Goal: Navigation & Orientation: Find specific page/section

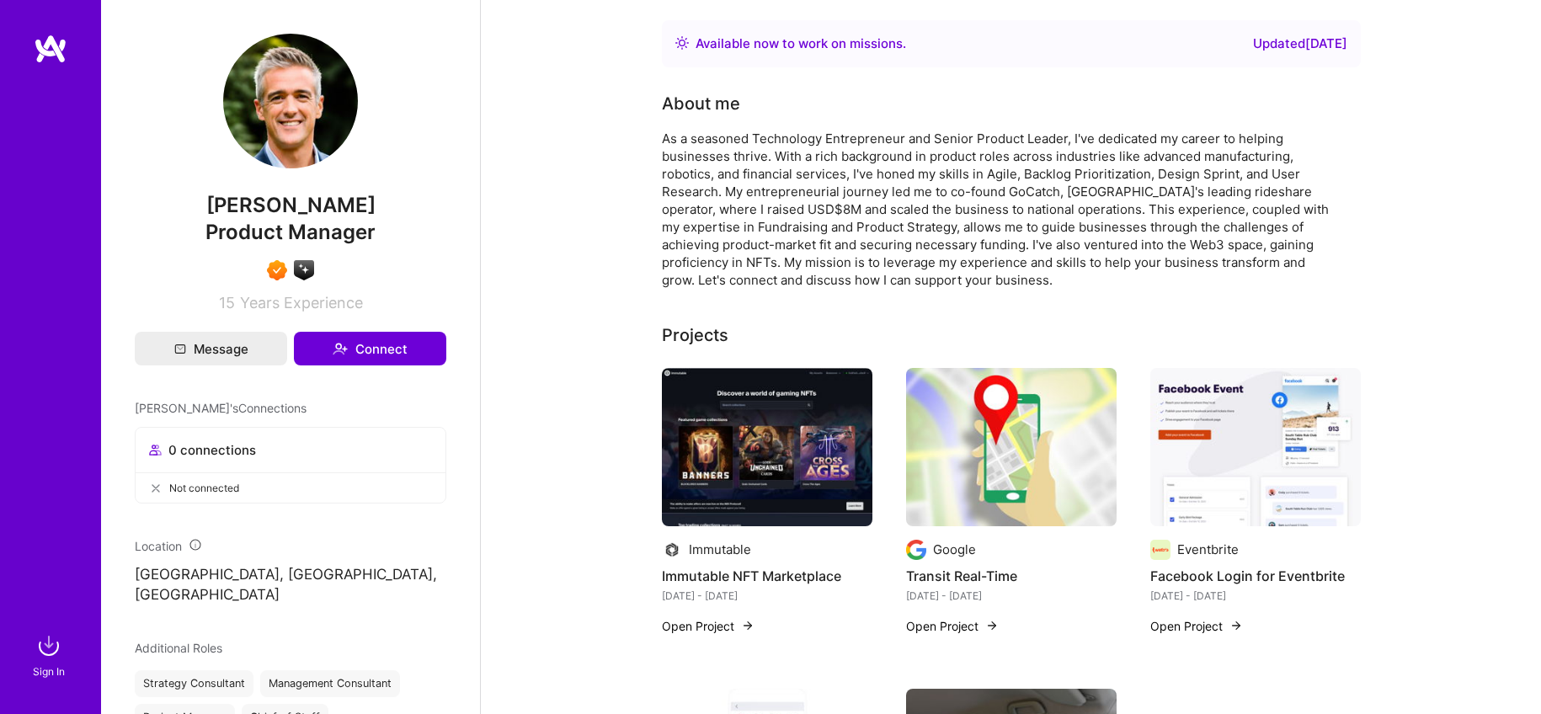
scroll to position [8, 0]
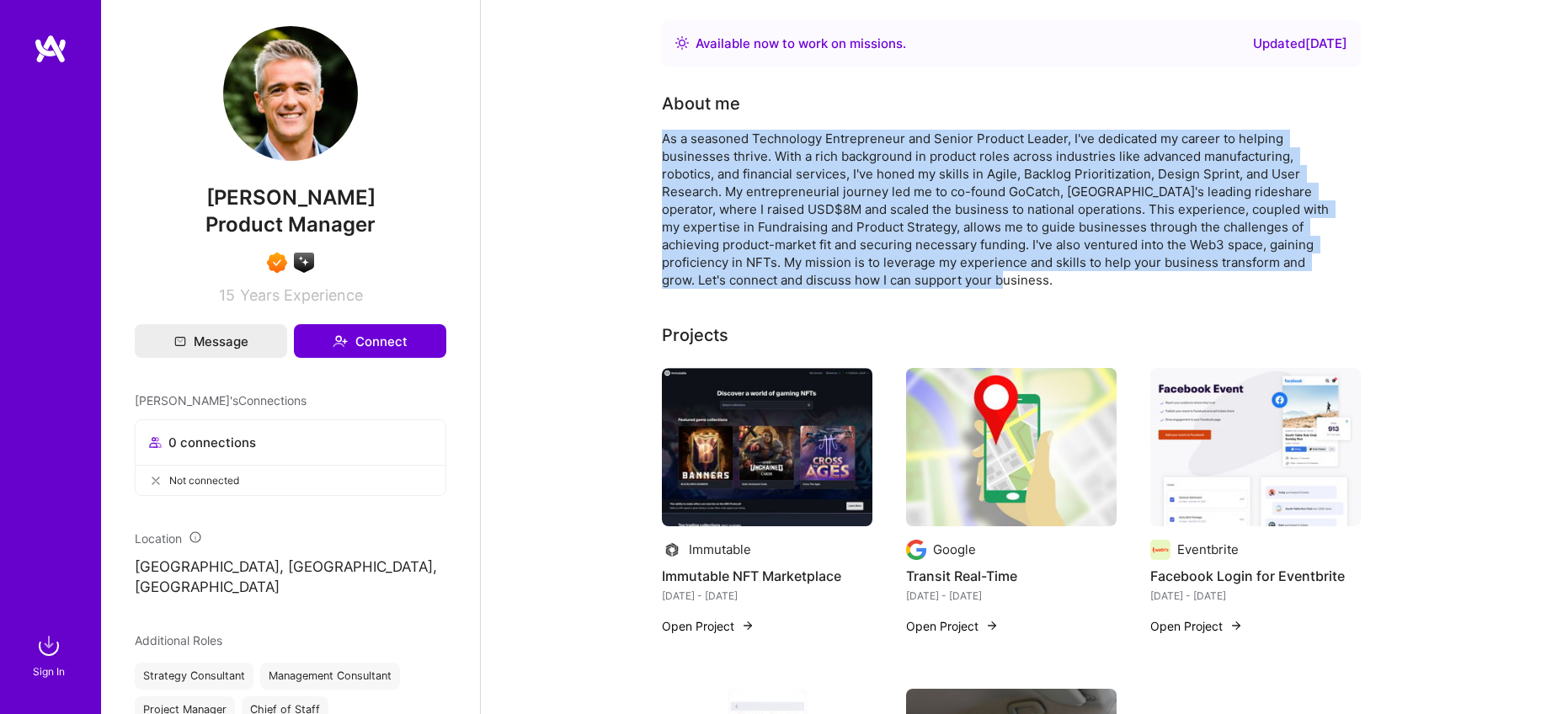
drag, startPoint x: 664, startPoint y: 139, endPoint x: 942, endPoint y: 276, distance: 310.7
click at [942, 276] on div "As a seasoned Technology Entrepreneur and Senior Product Leader, I've dedicated…" at bounding box center [999, 209] width 674 height 159
copy div "As a seasoned Technology Entrepreneur and Senior Product Leader, I've dedicated…"
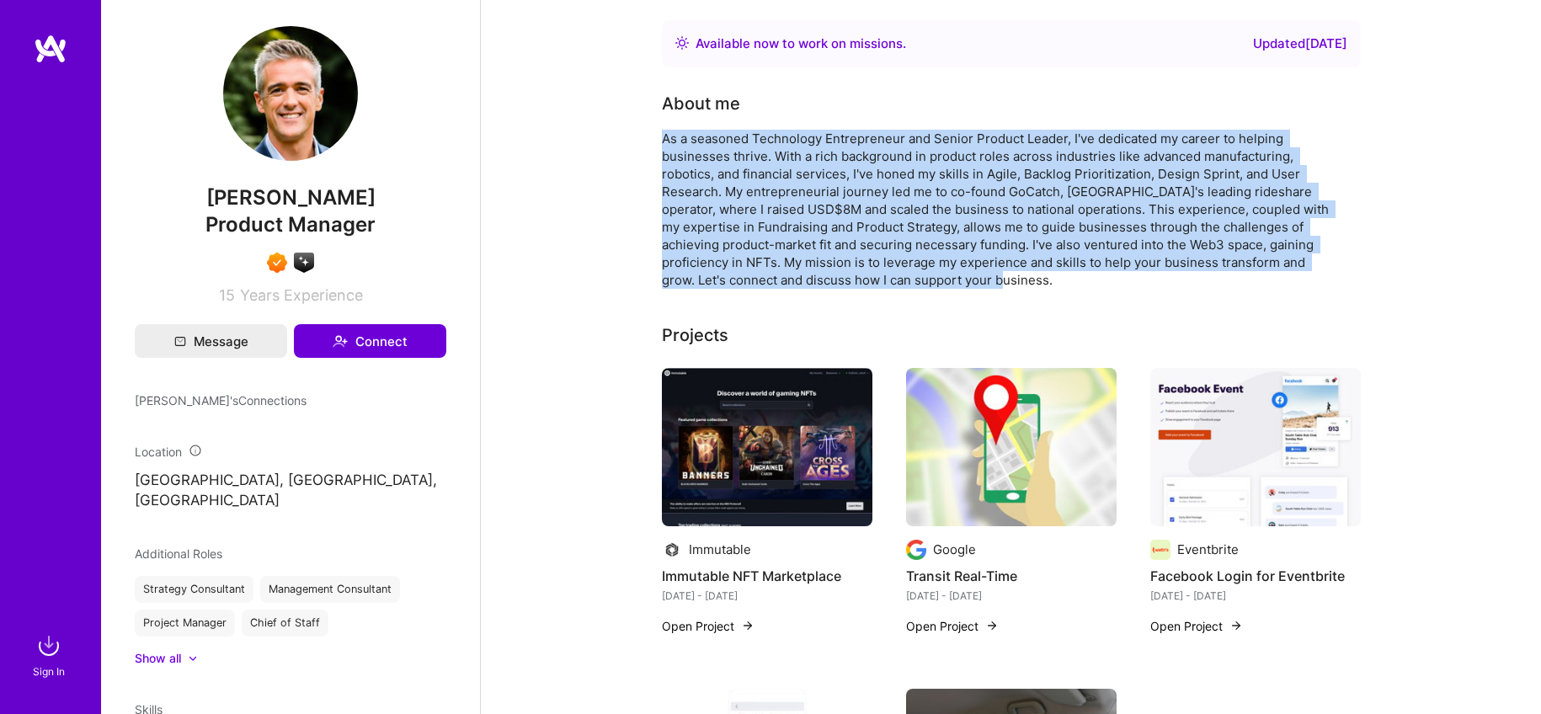
click at [294, 192] on span "[PERSON_NAME]" at bounding box center [291, 197] width 312 height 25
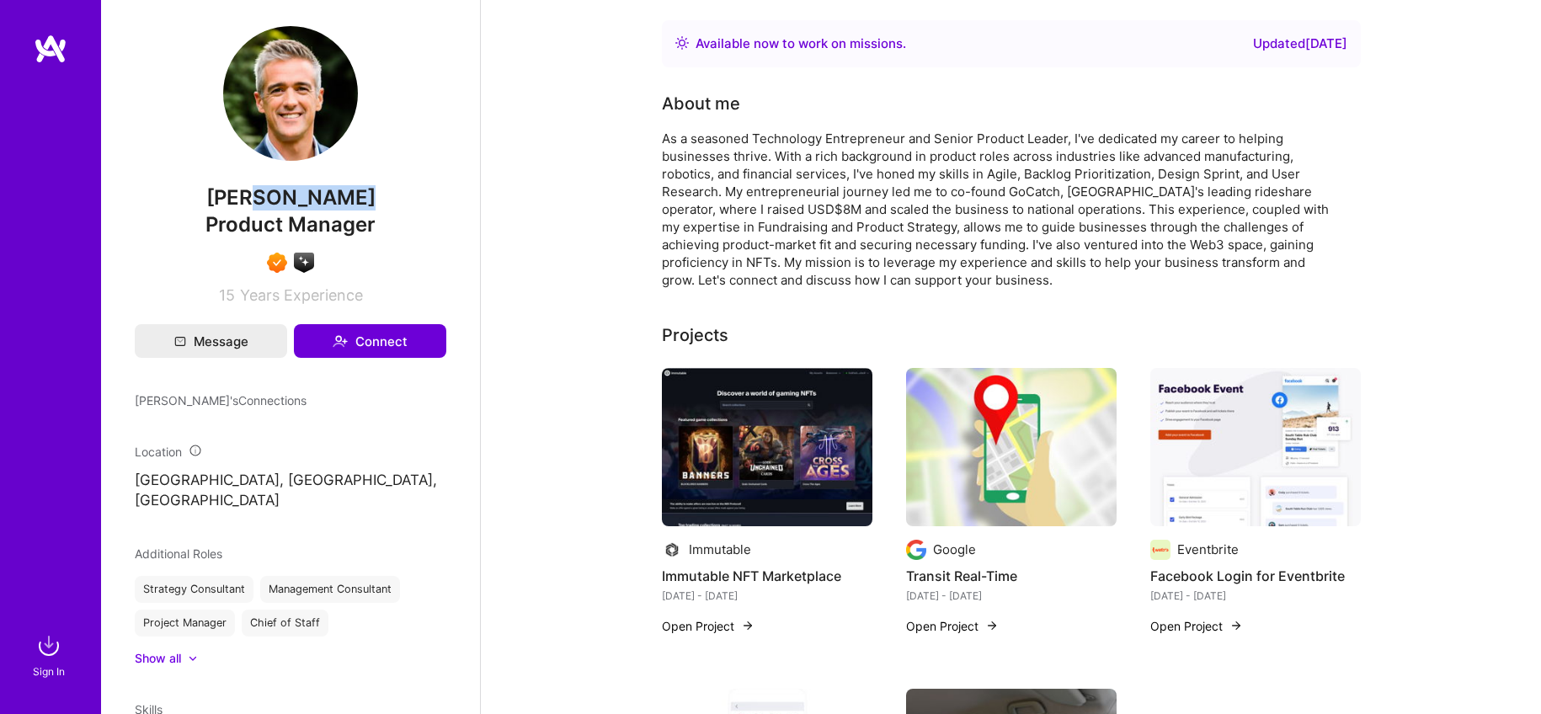
click at [294, 192] on span "[PERSON_NAME]" at bounding box center [291, 197] width 312 height 25
copy span "[PERSON_NAME]"
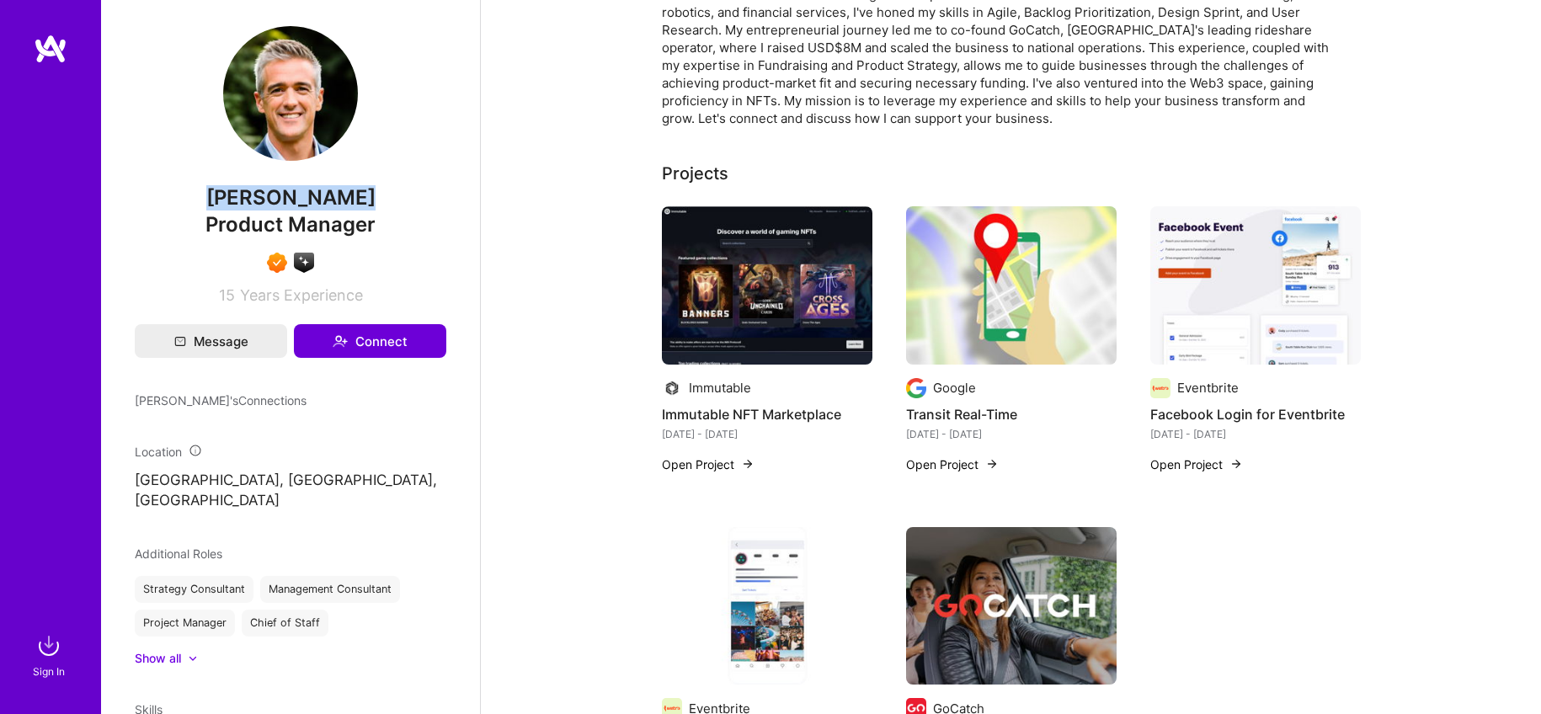
scroll to position [174, 0]
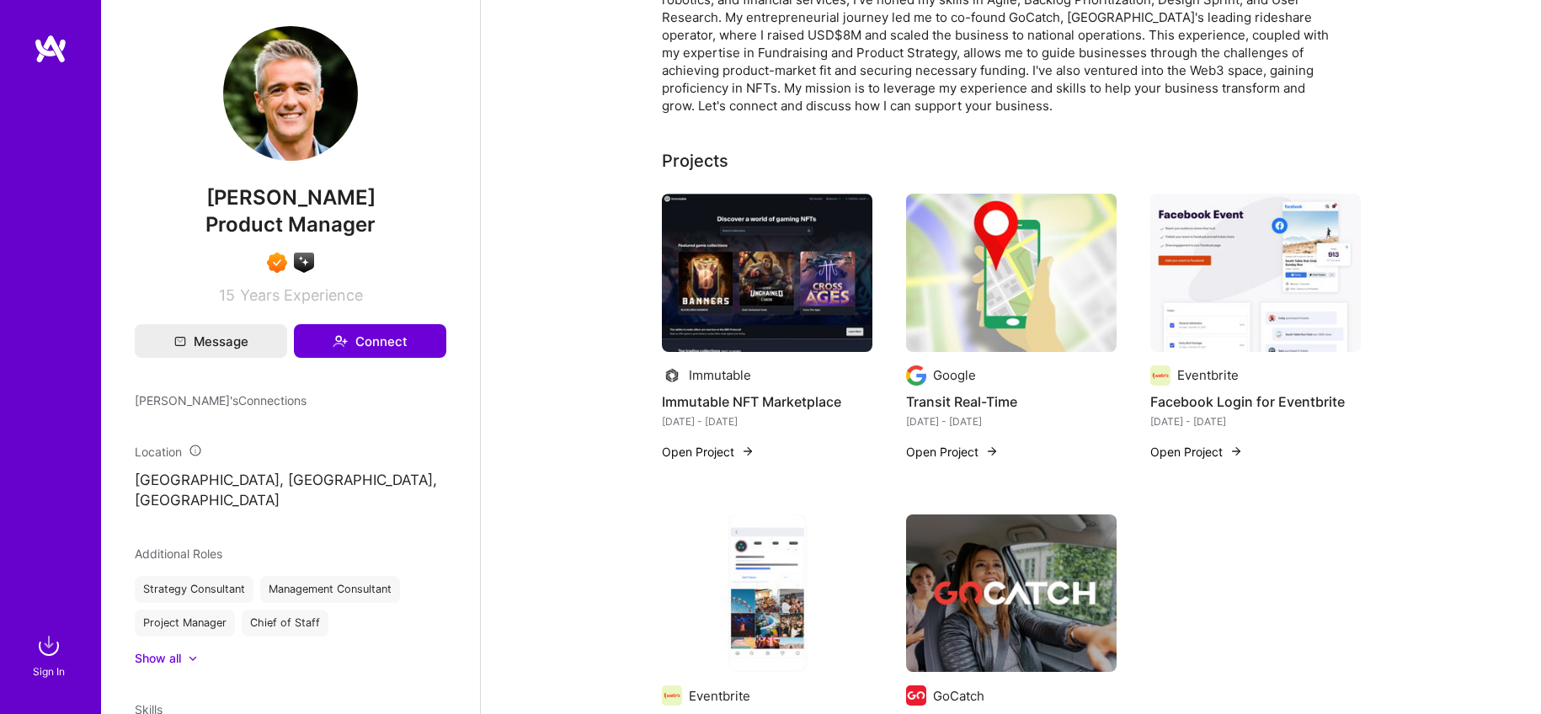
click at [48, 64] on div at bounding box center [50, 331] width 101 height 595
click at [58, 61] on img at bounding box center [51, 49] width 34 height 30
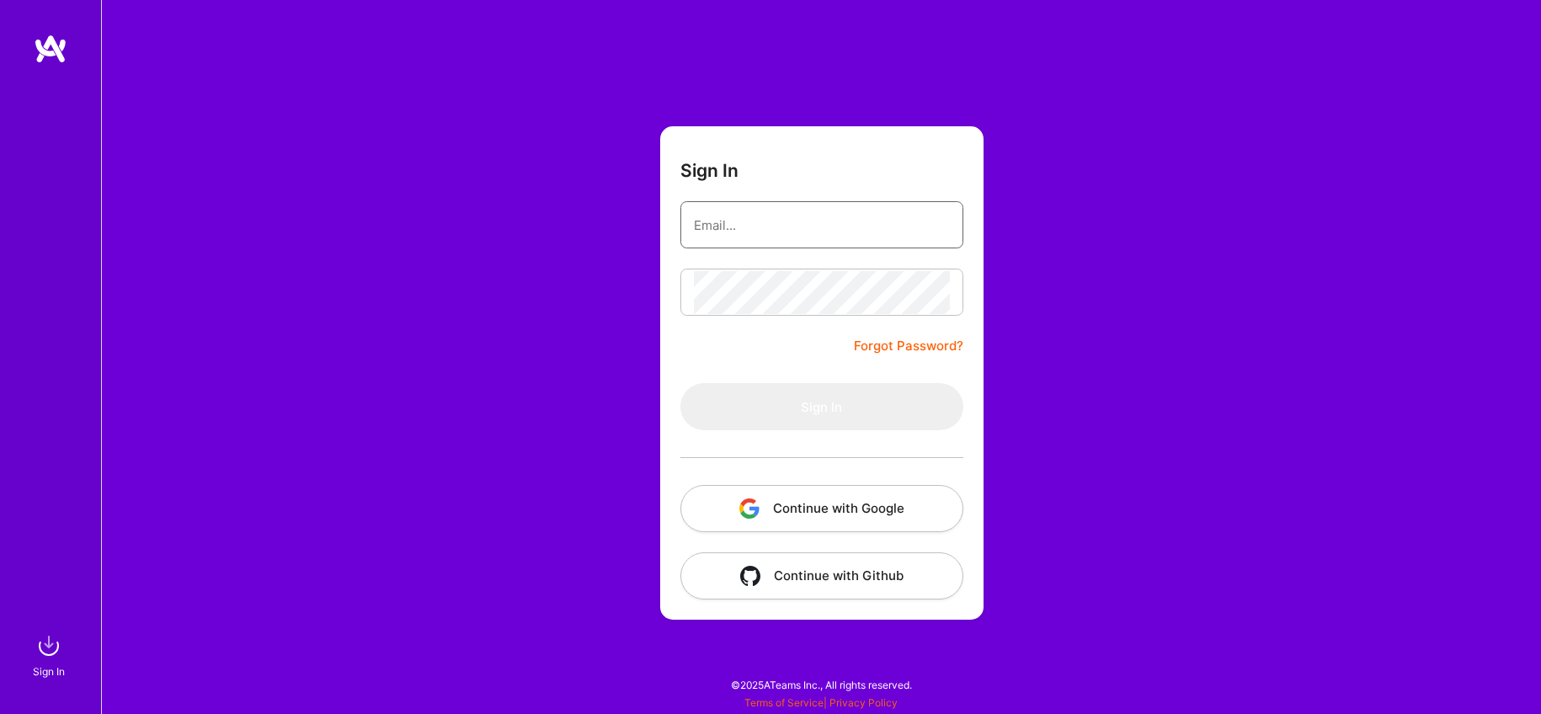
type input "[PERSON_NAME][EMAIL_ADDRESS][DOMAIN_NAME]"
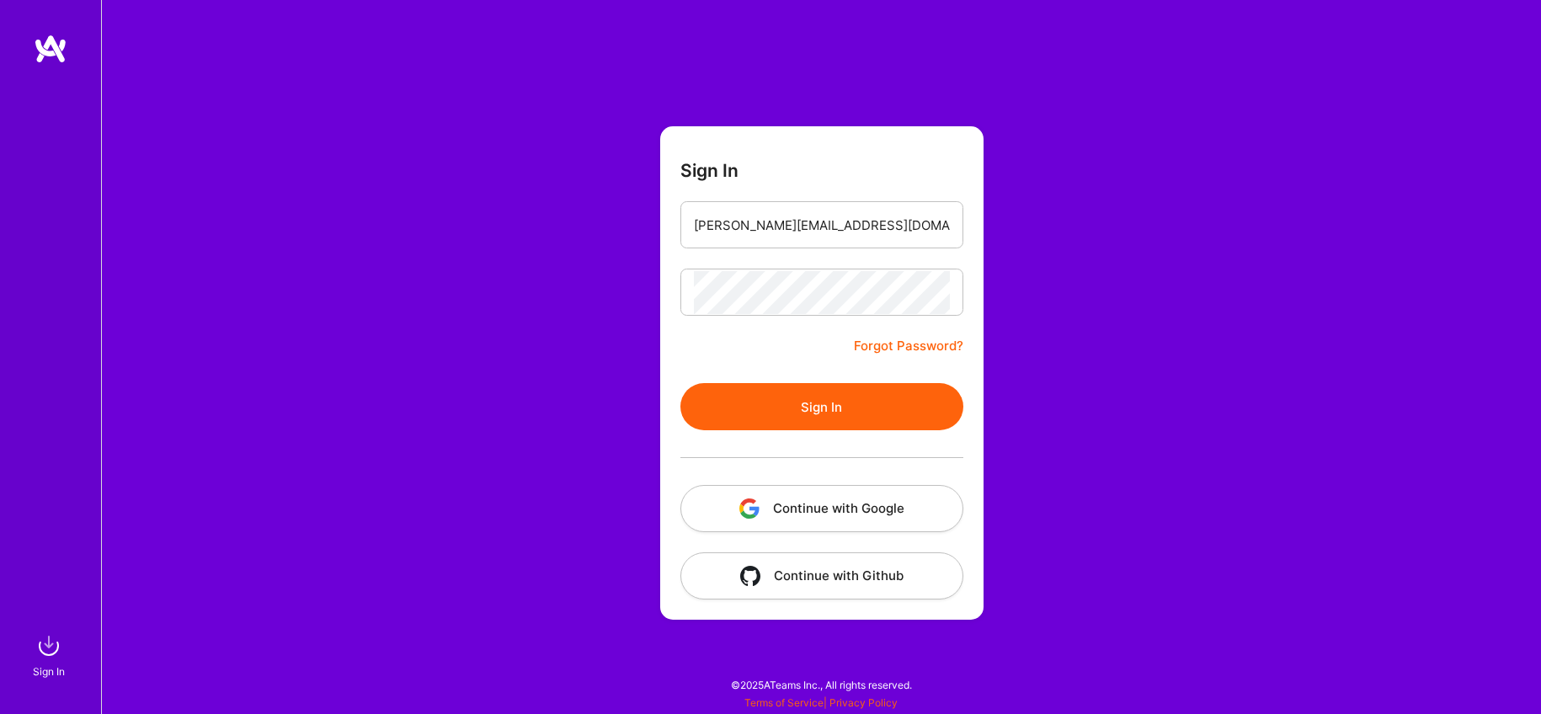
click at [69, 300] on div at bounding box center [50, 331] width 101 height 595
click at [794, 520] on button "Continue with Google" at bounding box center [821, 508] width 283 height 47
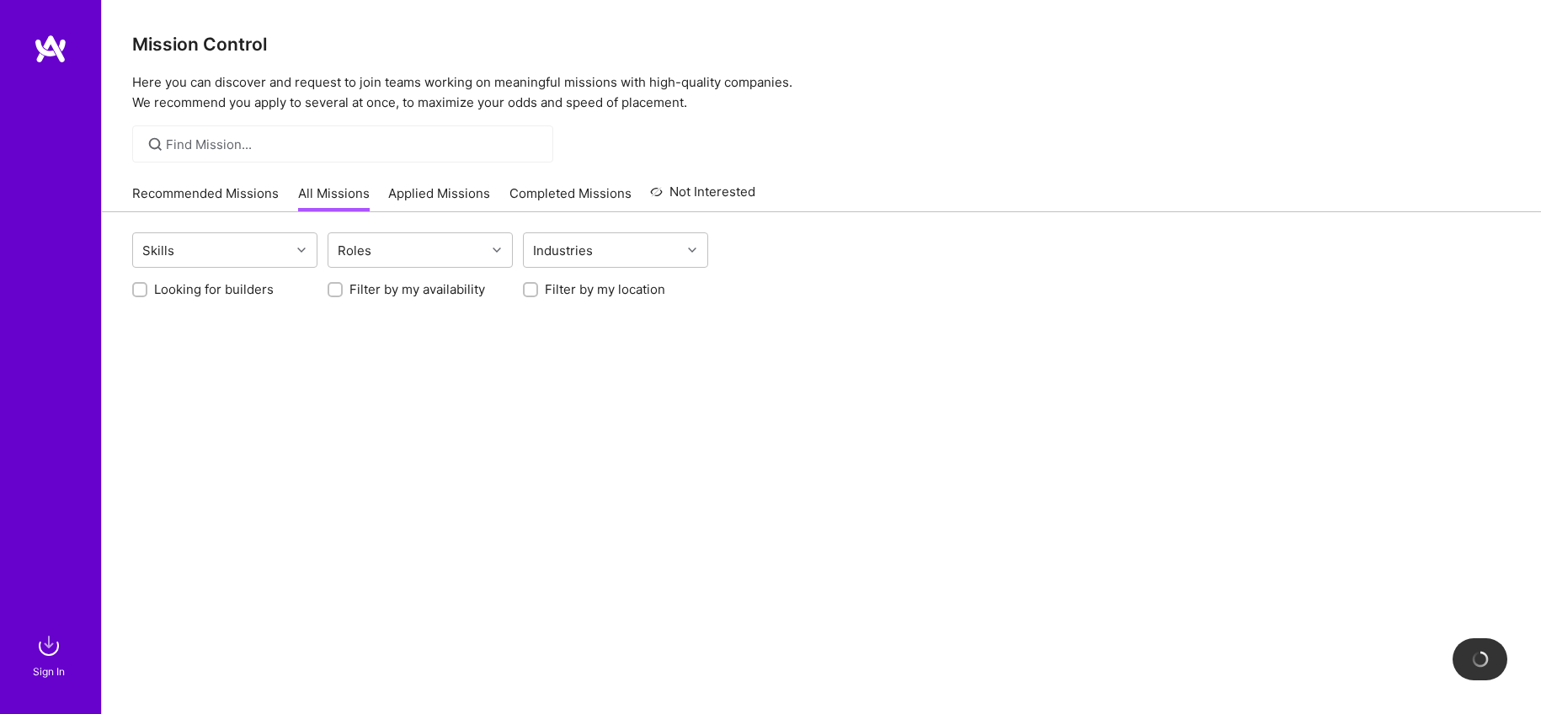
click at [35, 52] on img at bounding box center [51, 49] width 34 height 30
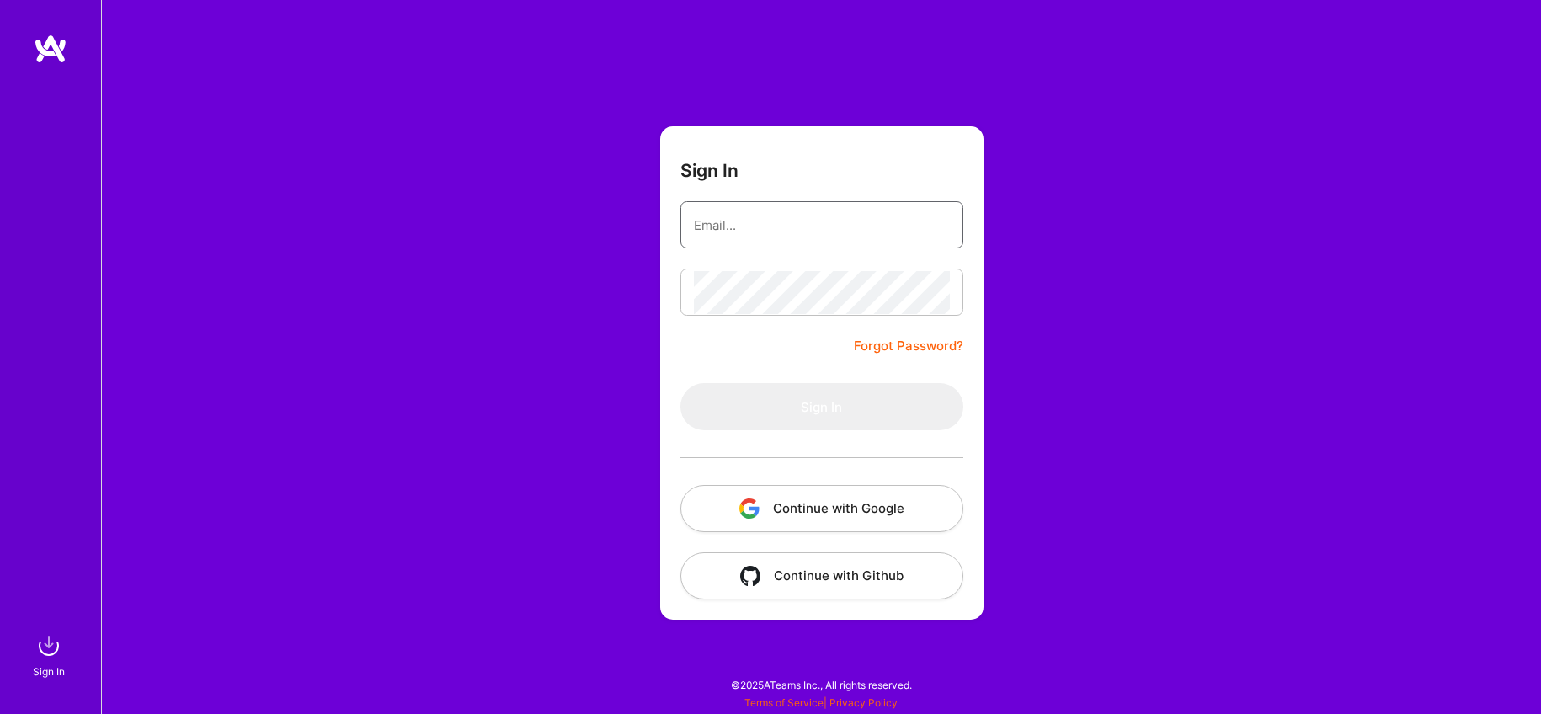
type input "[PERSON_NAME][EMAIL_ADDRESS][DOMAIN_NAME]"
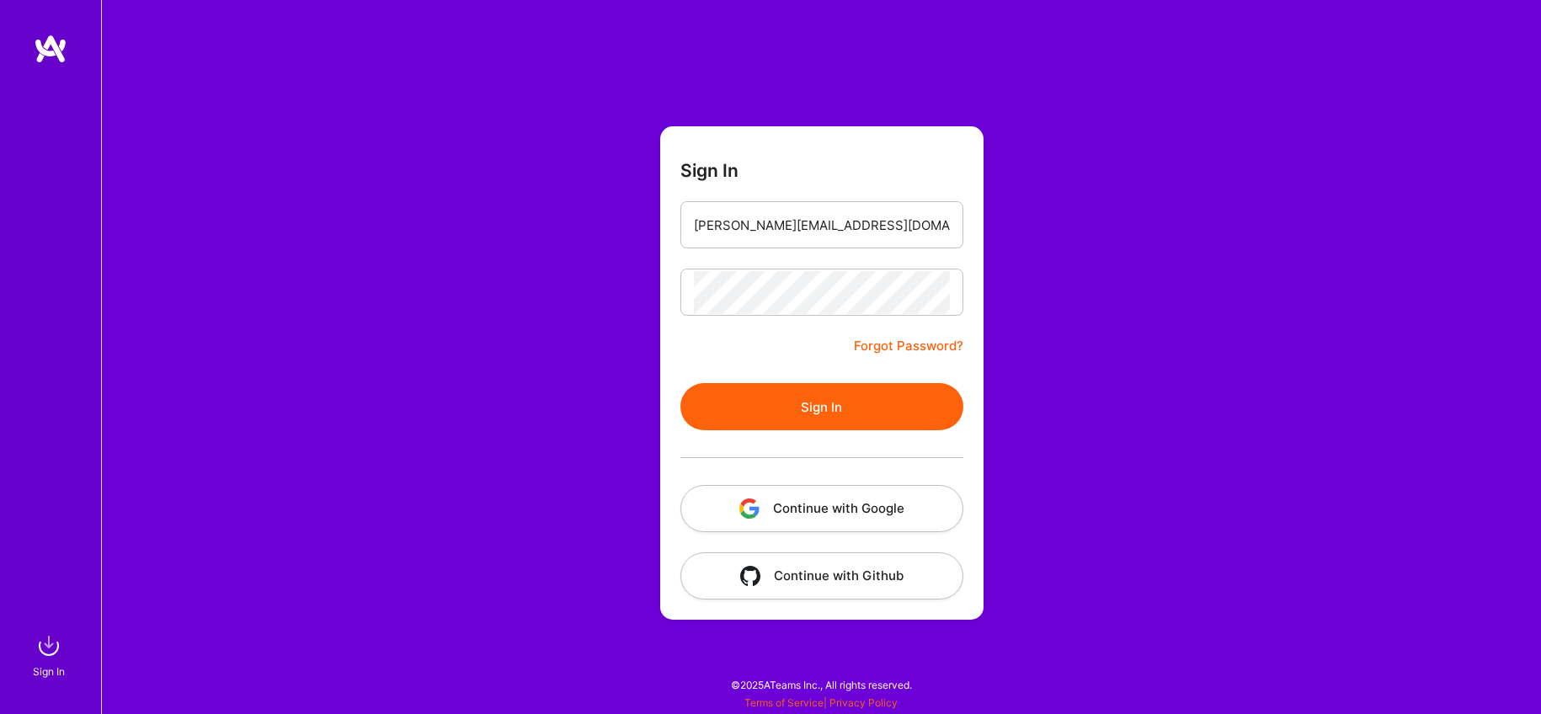
click at [833, 504] on button "Continue with Google" at bounding box center [821, 508] width 283 height 47
